Goal: Task Accomplishment & Management: Complete application form

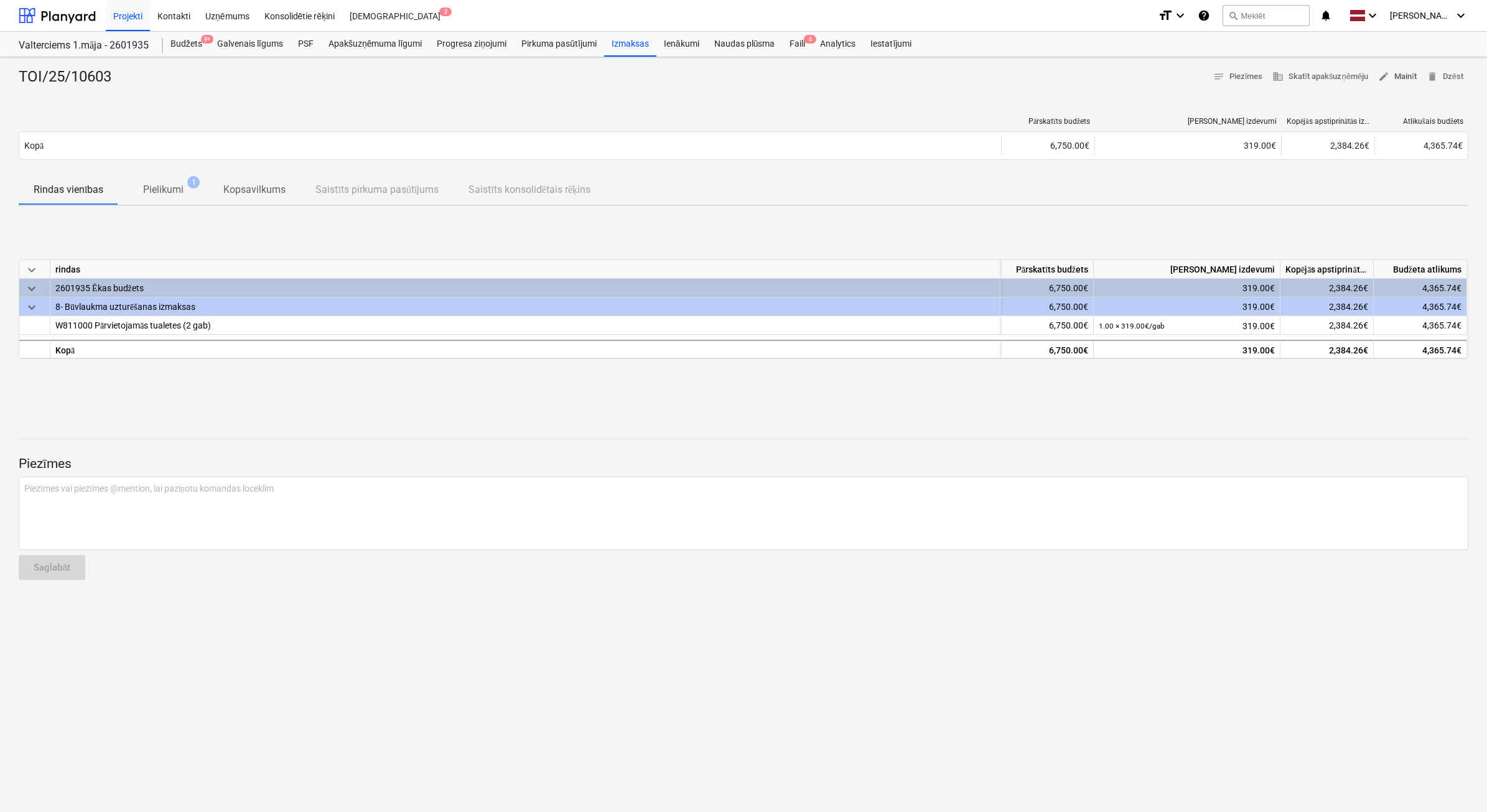
click at [1396, 73] on span "edit Mainīt" at bounding box center [1397, 77] width 38 height 15
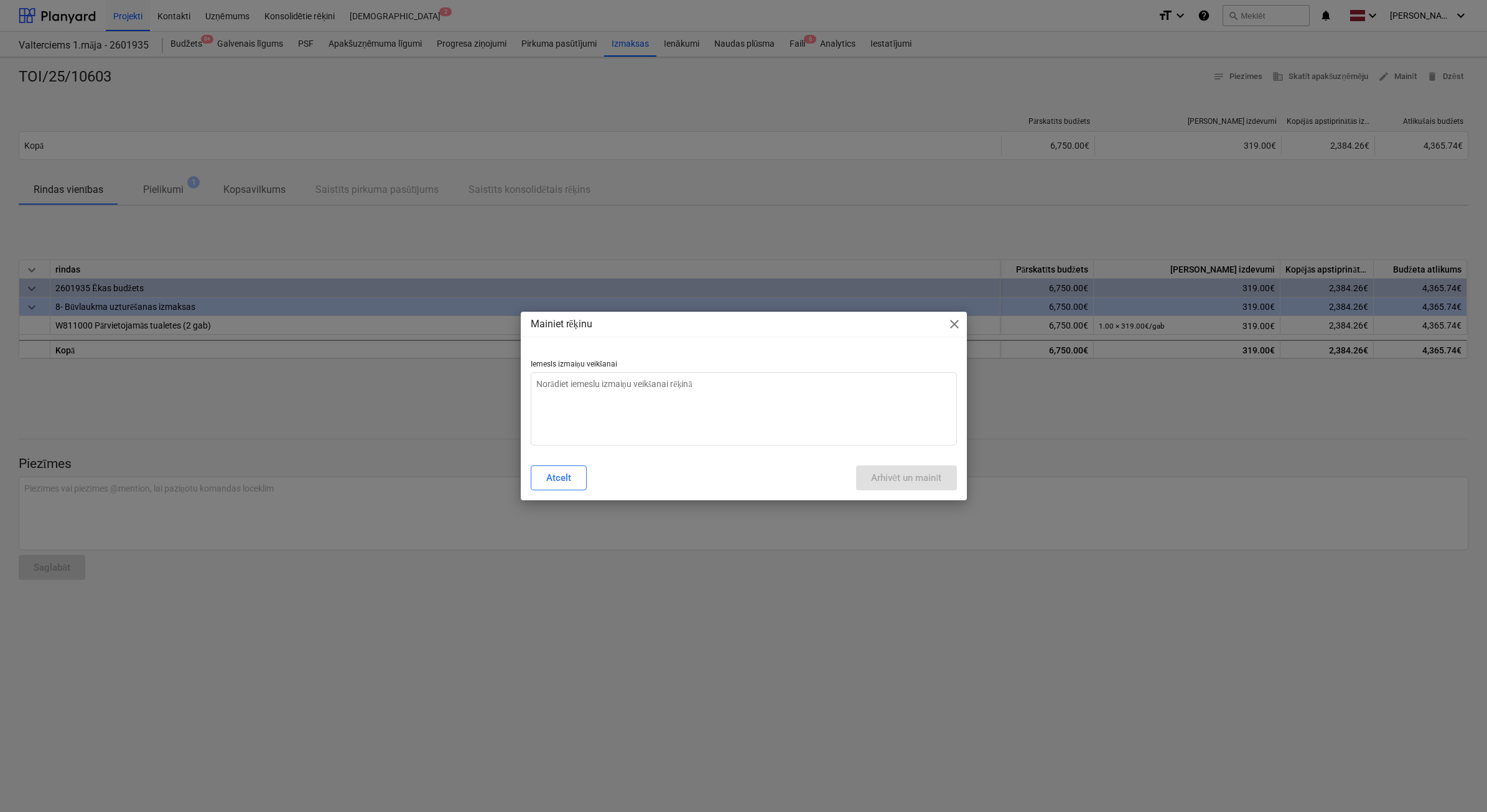
type textarea "x"
click at [739, 421] on textarea at bounding box center [744, 409] width 427 height 73
type textarea "n"
type textarea "x"
type textarea "ne"
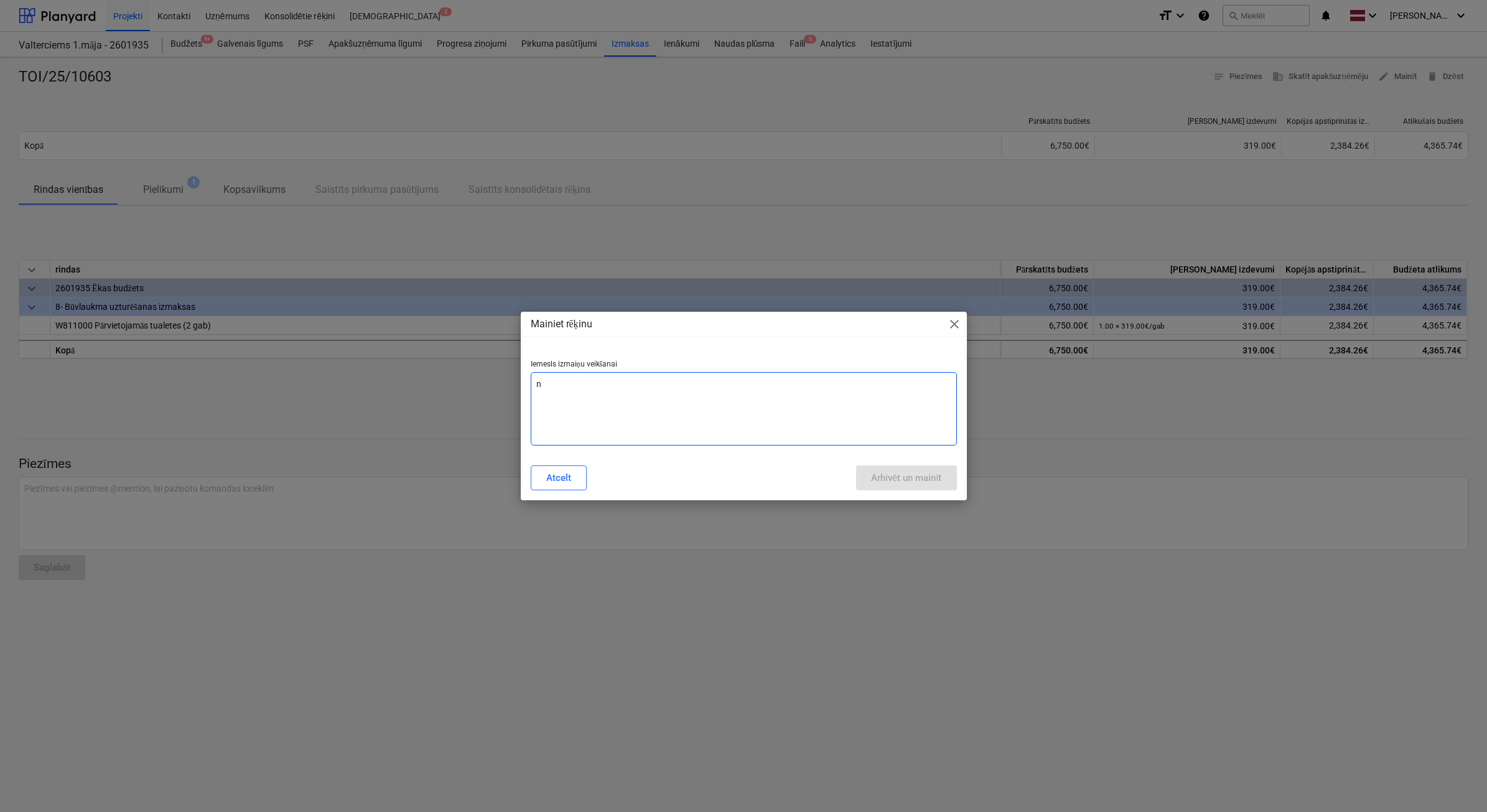
type textarea "x"
type textarea "nep"
type textarea "x"
type textarea "nepa"
type textarea "x"
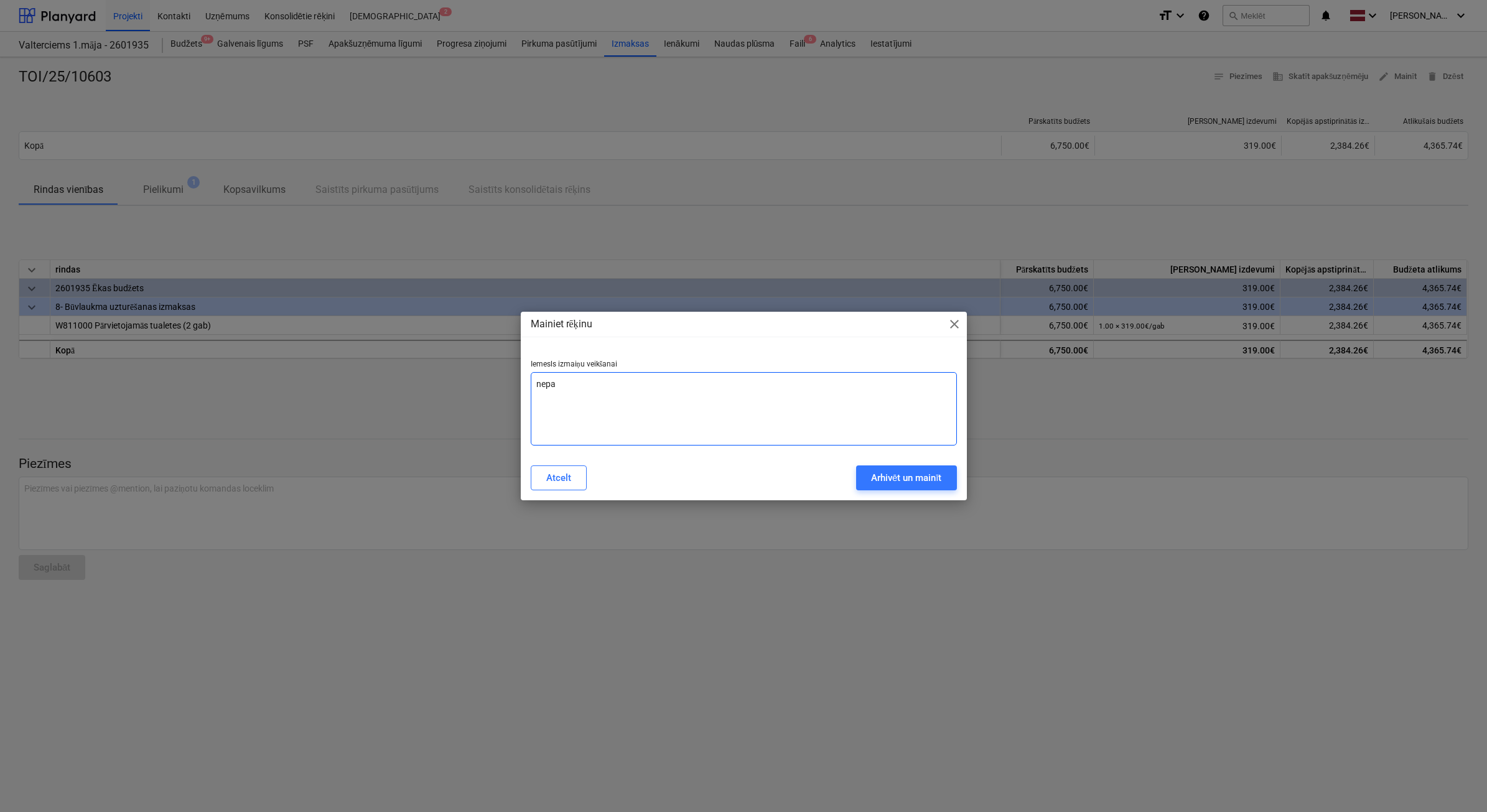
type textarea "nepar"
type textarea "x"
type textarea "nepari"
type textarea "x"
type textarea "neparie"
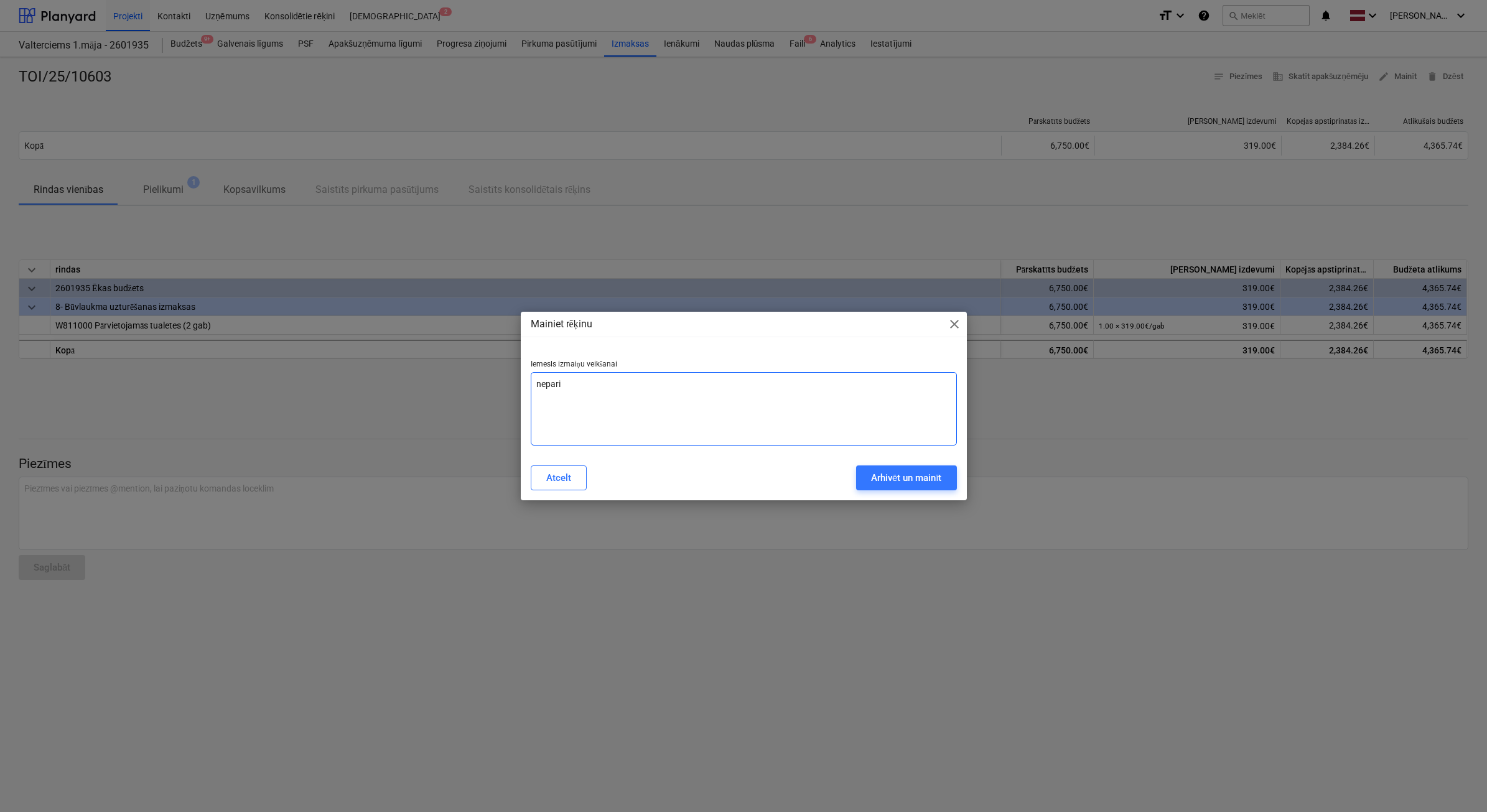
type textarea "x"
type textarea "nepariez"
type textarea "x"
type textarea "neparieza"
type textarea "x"
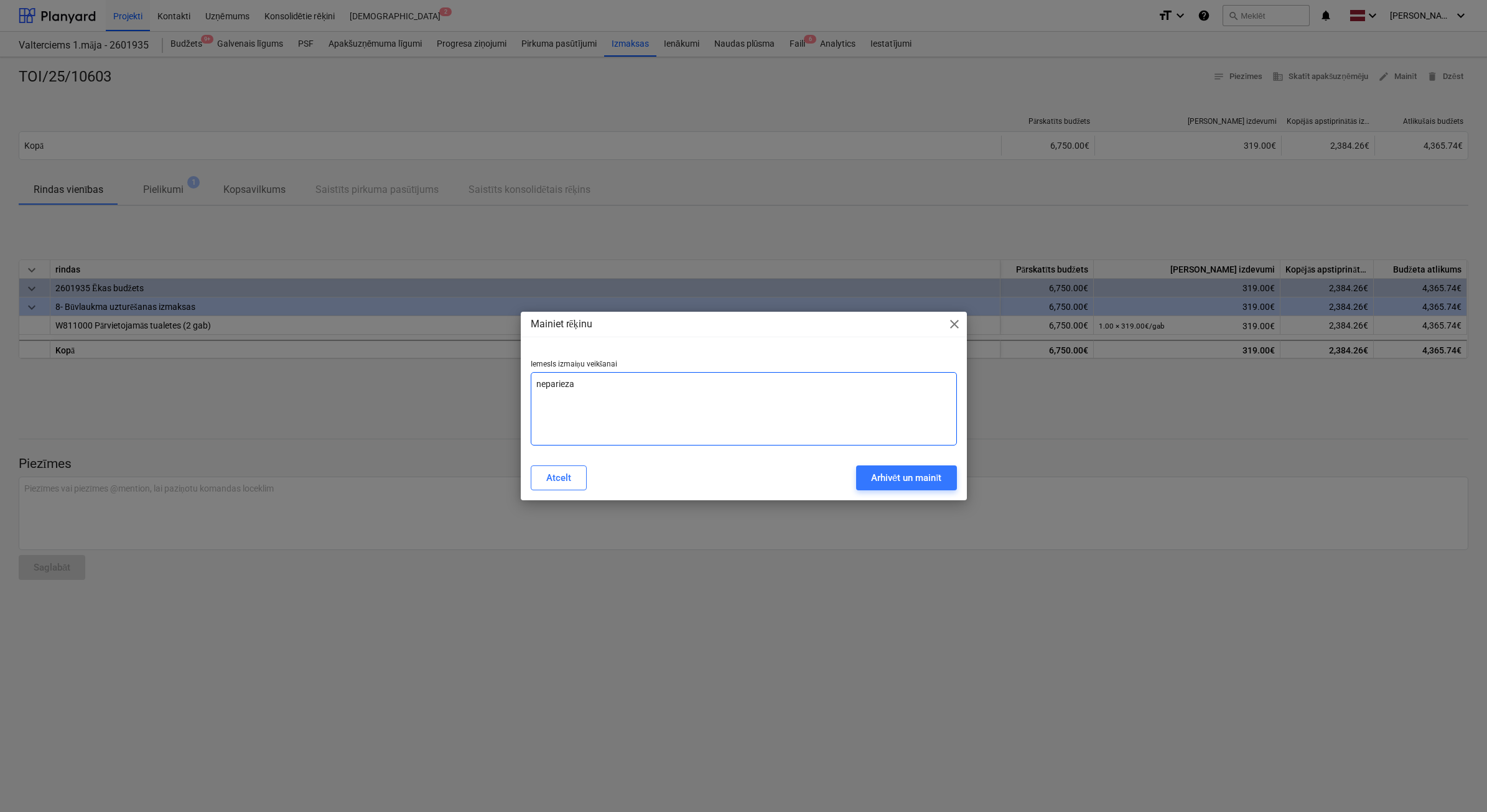
type textarea "neparieza"
type textarea "x"
type textarea "neparieza s"
type textarea "x"
type textarea "neparieza su"
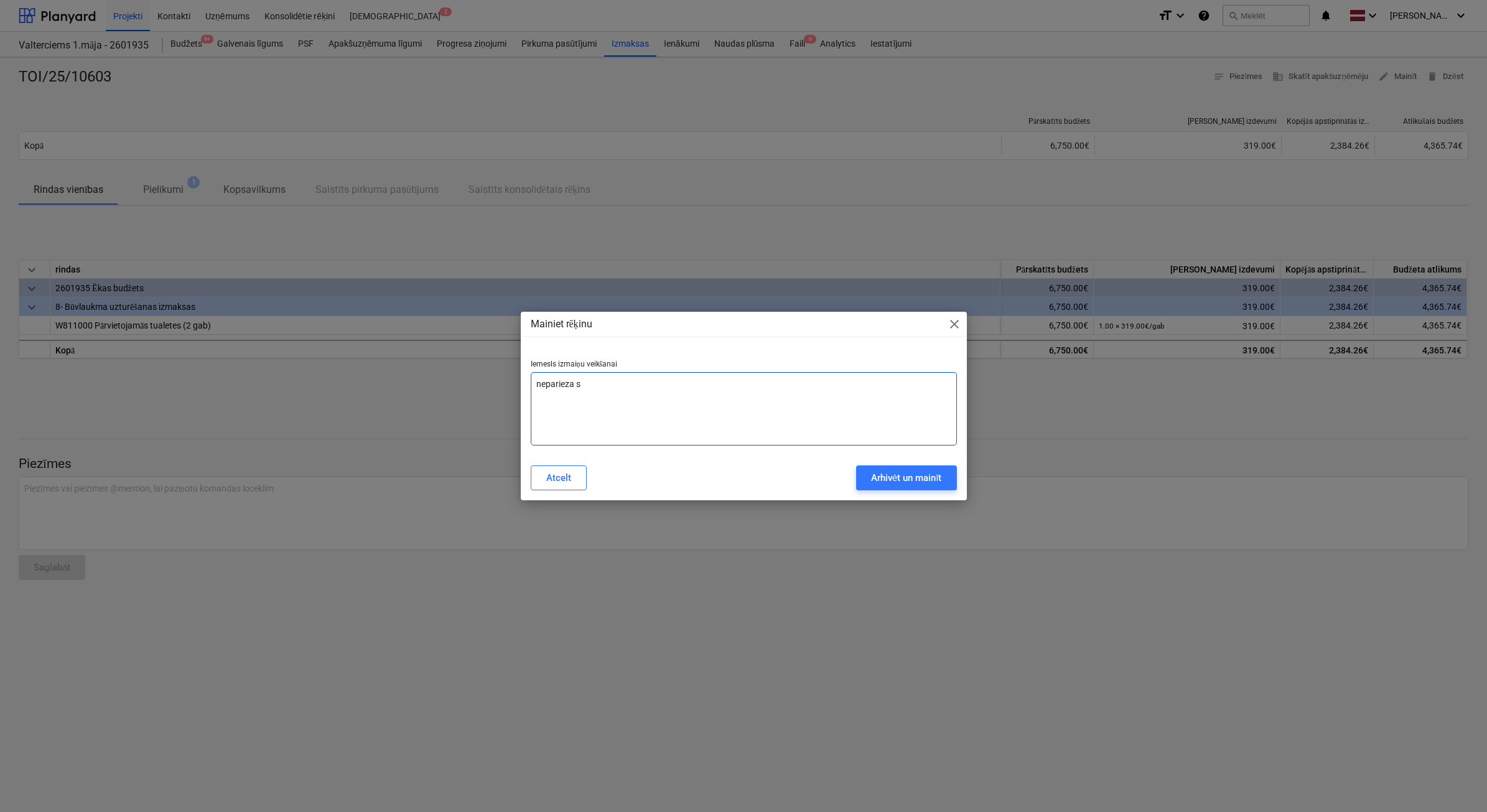
type textarea "x"
type textarea "neparieza sum"
type textarea "x"
type textarea "neparieza summ"
type textarea "x"
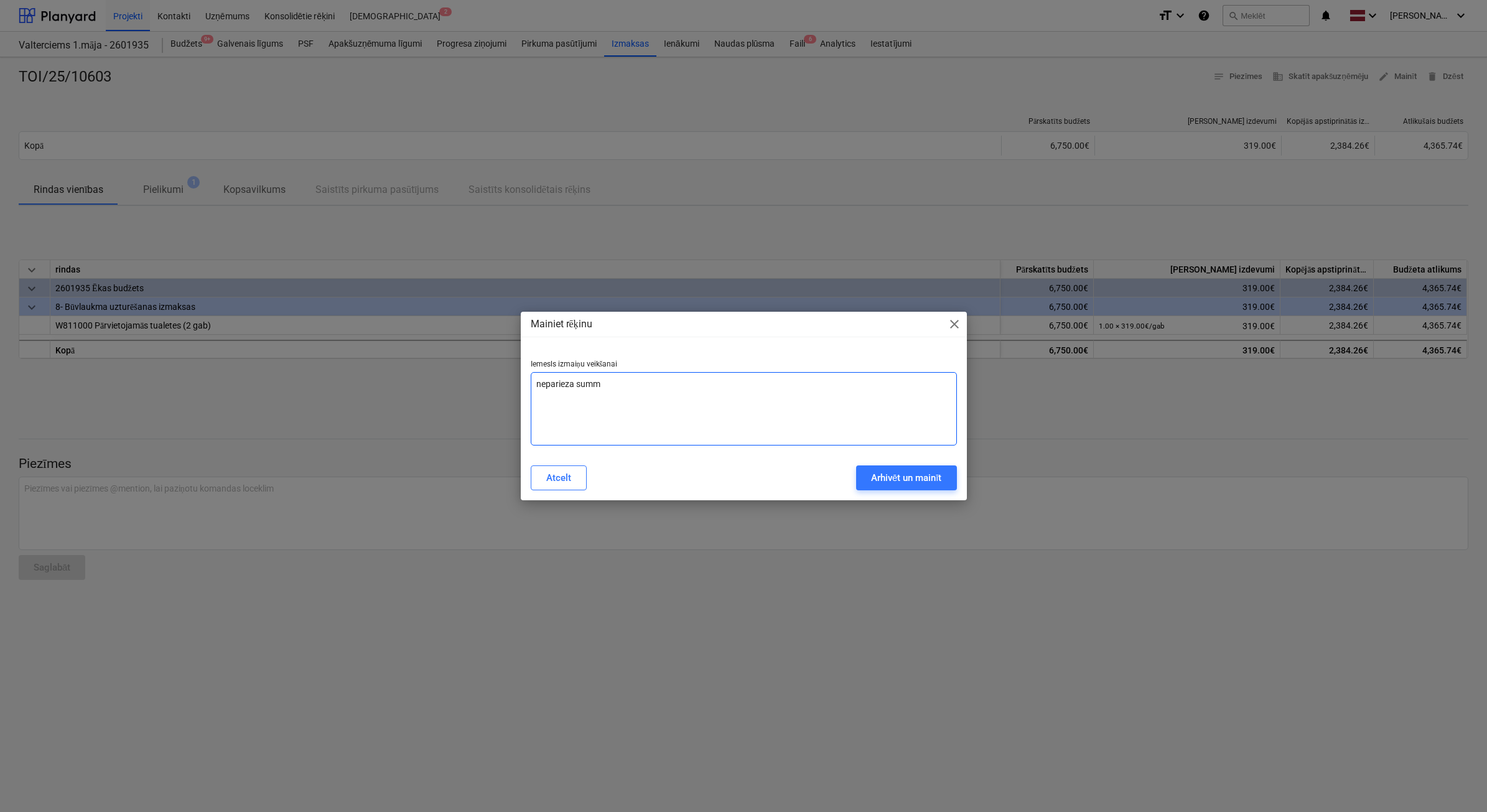
type textarea "neparieza summa"
type textarea "x"
type textarea "neparieza summa"
click at [921, 470] on div "Arhivēt un mainīt" at bounding box center [906, 477] width 71 height 17
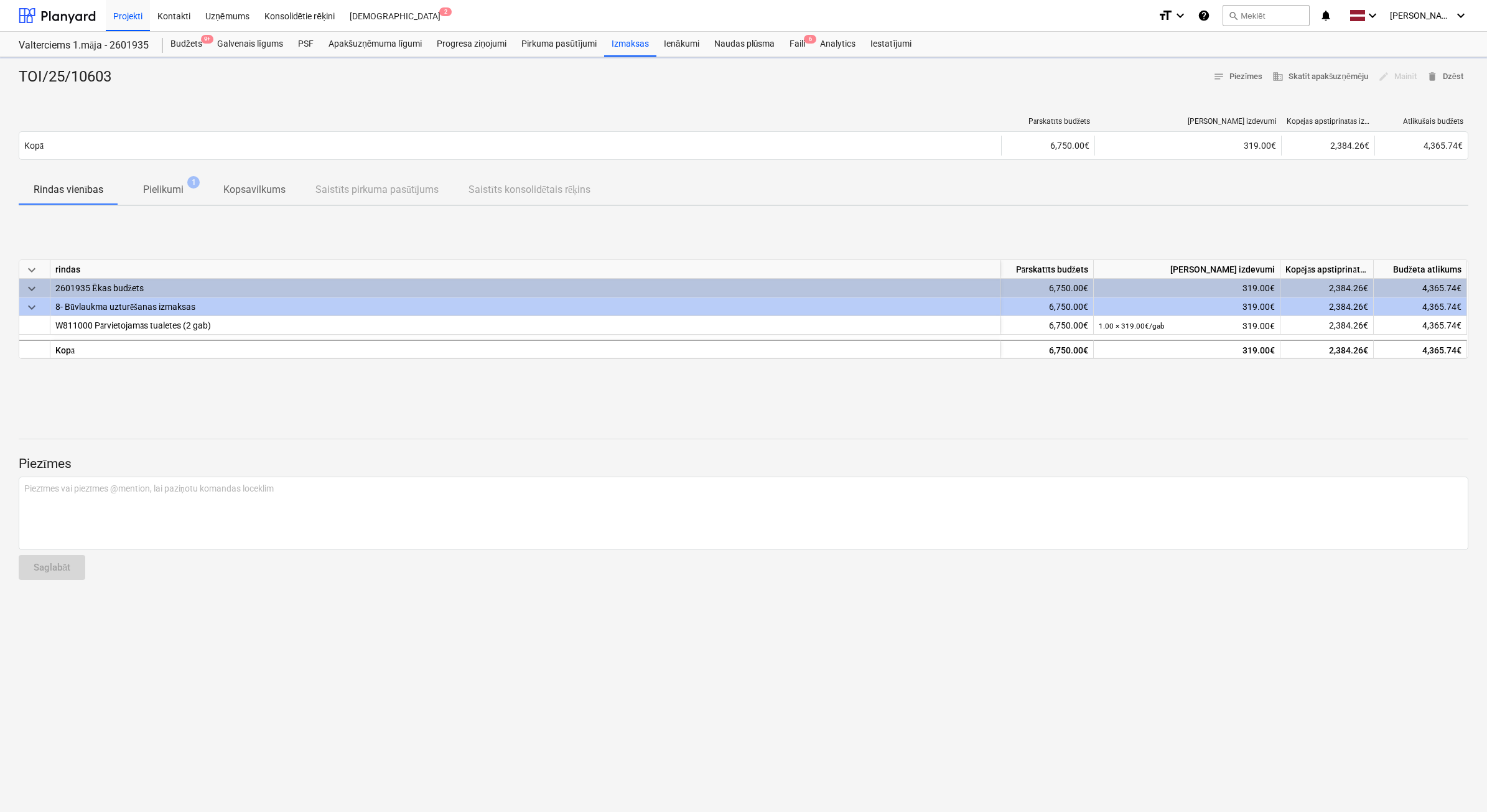
type textarea "x"
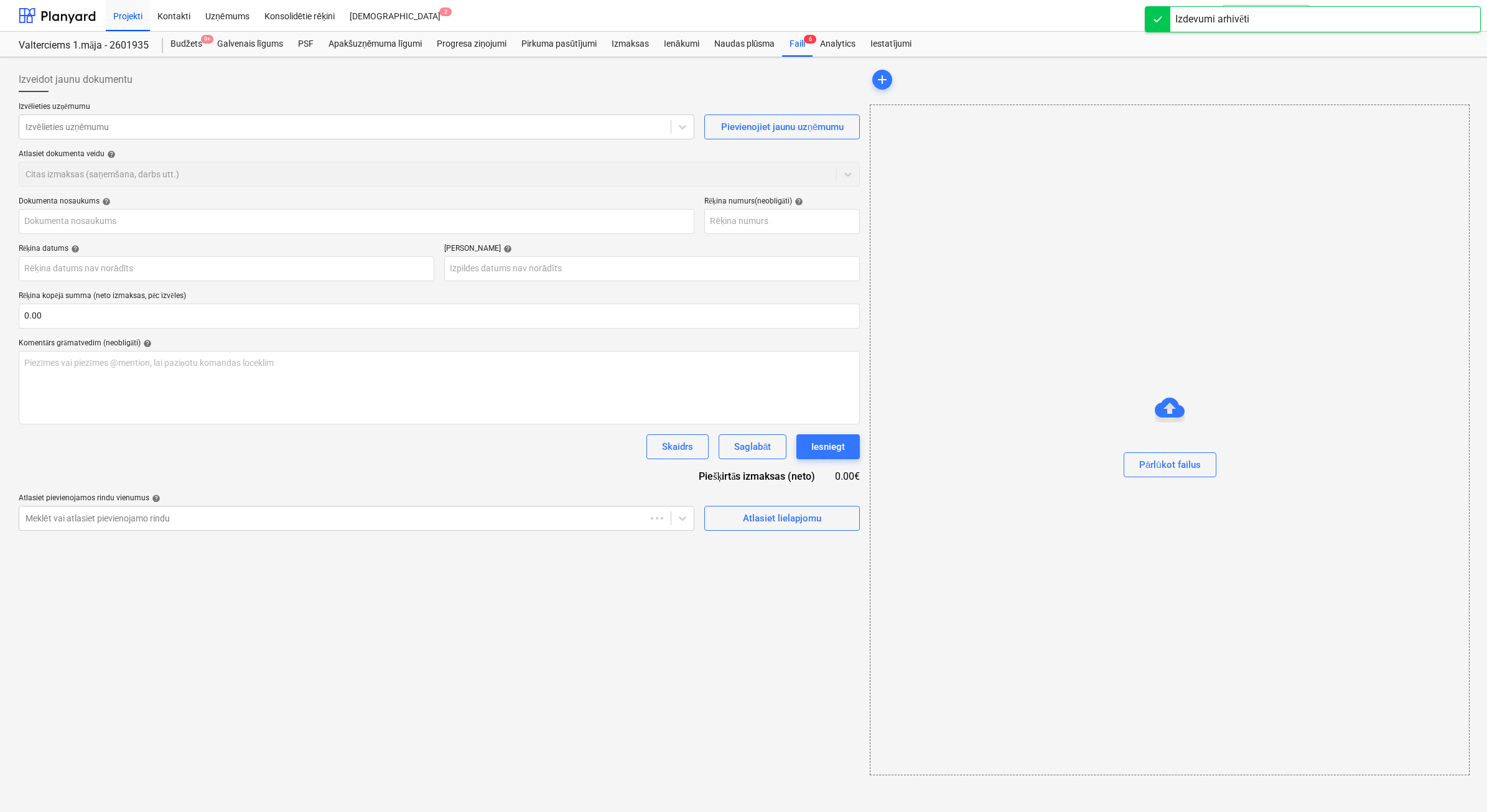
type input "TOI/25/10603"
type input "[DATE]"
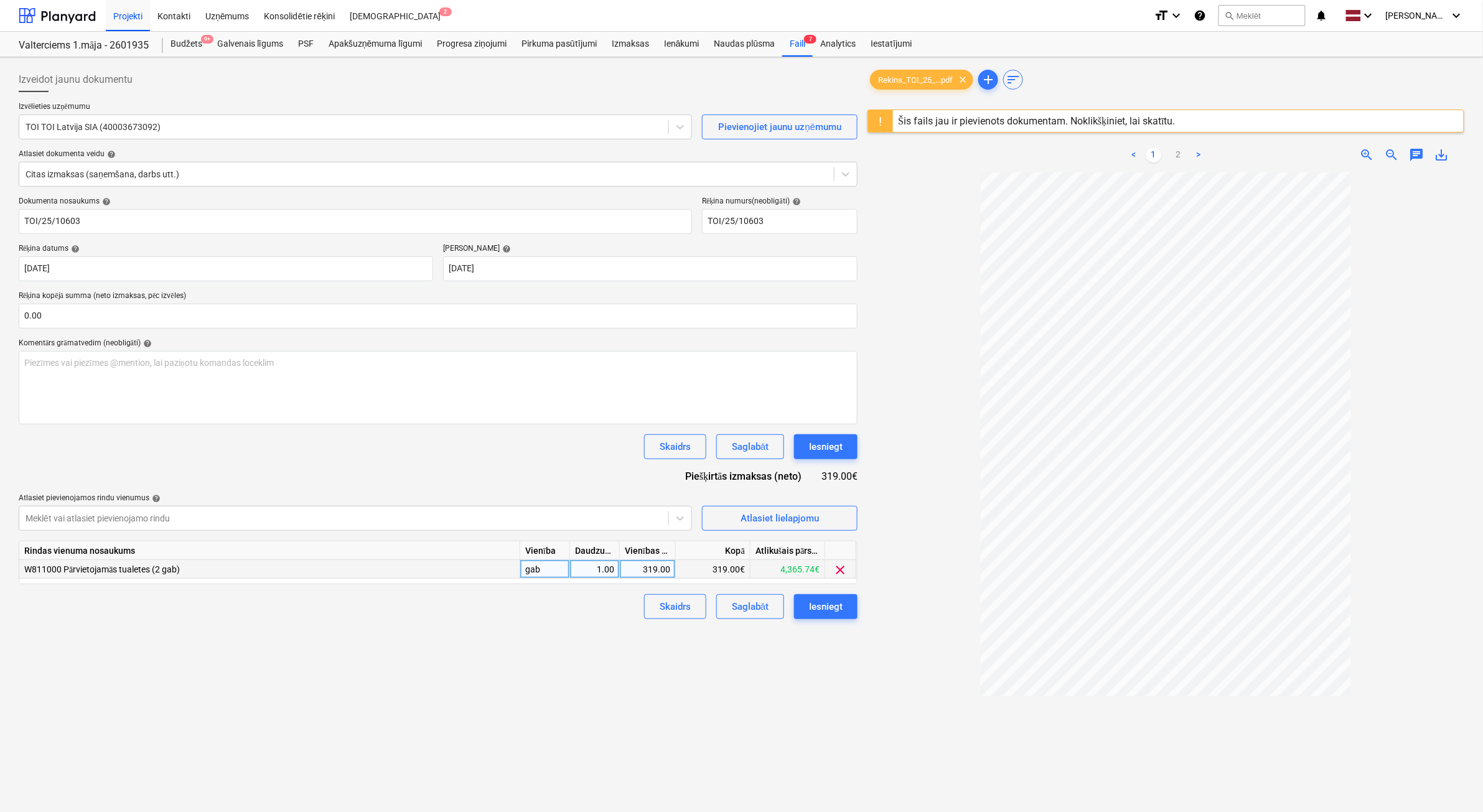
click at [645, 574] on div "319.00" at bounding box center [647, 569] width 46 height 18
type input "550"
click at [647, 564] on div "319.00" at bounding box center [647, 569] width 46 height 18
type input "550"
click at [831, 615] on button "Iesniegt" at bounding box center [825, 607] width 63 height 25
